Goal: Task Accomplishment & Management: Complete application form

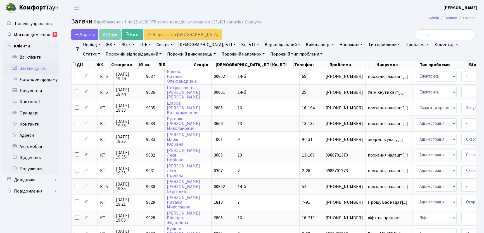
select select "25"
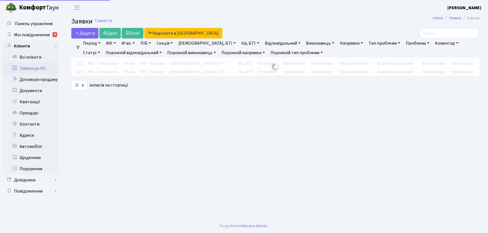
select select "25"
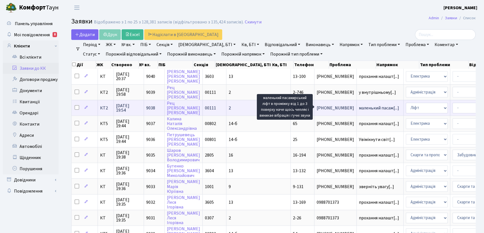
click at [359, 106] on span "маленький пасаж[...]" at bounding box center [379, 108] width 40 height 6
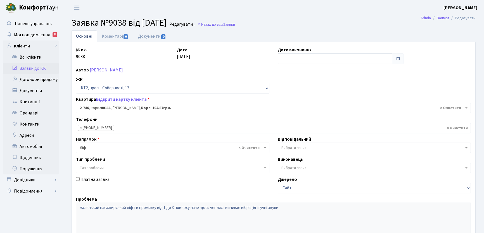
select select "15798"
click at [110, 39] on link "Коментарі 0" at bounding box center [115, 35] width 36 height 11
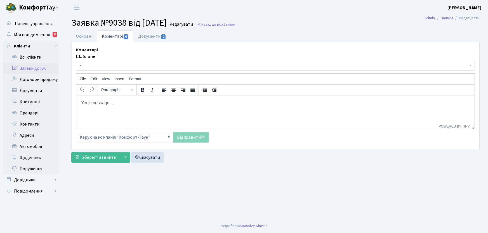
click at [109, 106] on html at bounding box center [275, 102] width 398 height 15
click at [190, 139] on link "Відправити" at bounding box center [190, 137] width 35 height 11
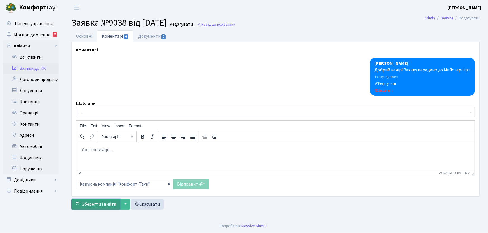
drag, startPoint x: 113, startPoint y: 204, endPoint x: 115, endPoint y: 199, distance: 5.0
click at [113, 202] on span "Зберегти і вийти" at bounding box center [99, 205] width 34 height 6
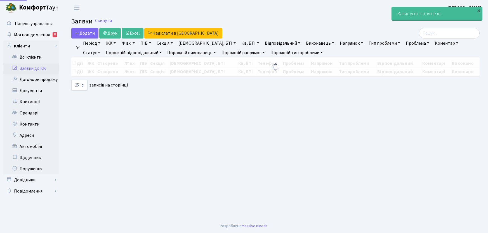
select select "25"
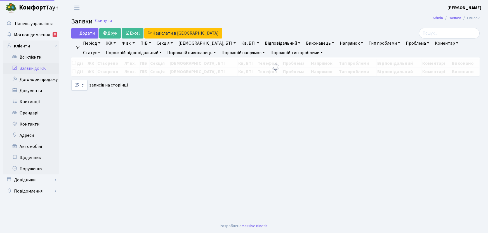
select select "25"
